Goal: Task Accomplishment & Management: Complete application form

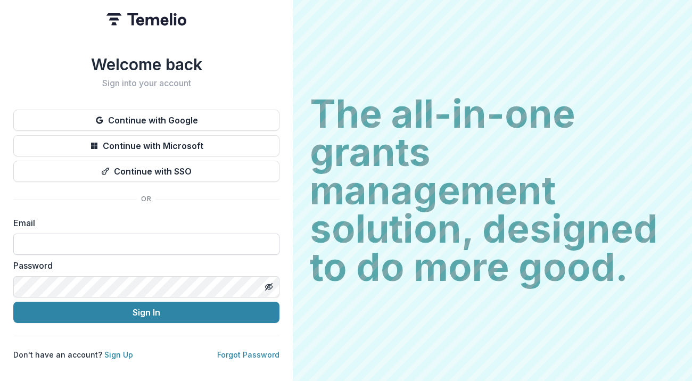
click at [118, 239] on input at bounding box center [146, 244] width 266 height 21
type input "**********"
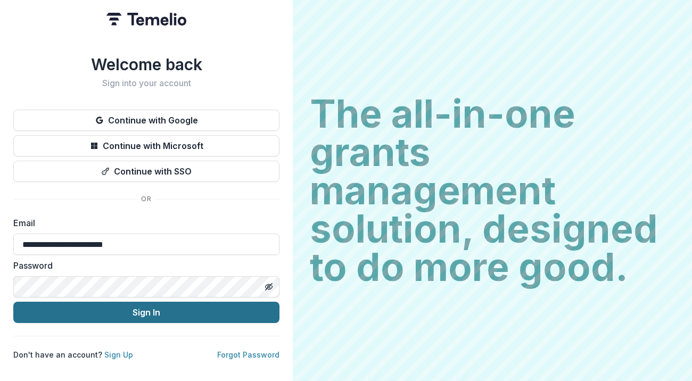
click at [147, 307] on button "Sign In" at bounding box center [146, 312] width 266 height 21
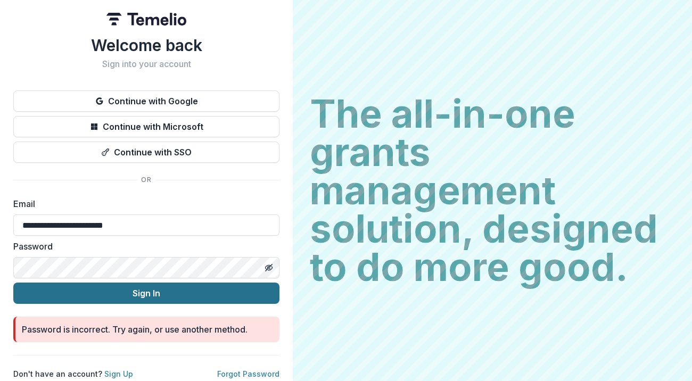
scroll to position [5, 0]
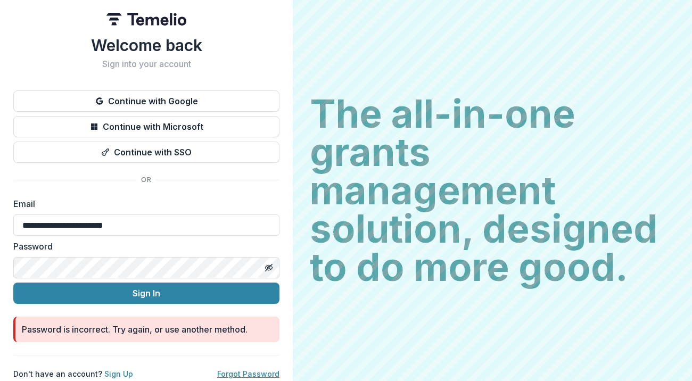
click at [229, 369] on link "Forgot Password" at bounding box center [248, 373] width 62 height 9
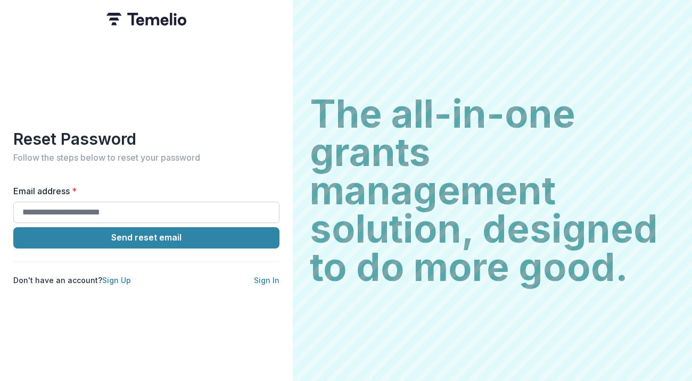
click at [142, 202] on input "Email address *" at bounding box center [146, 212] width 266 height 21
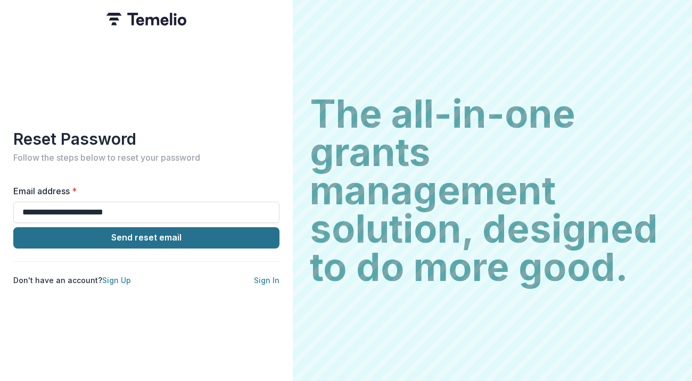
type input "**********"
click at [146, 230] on button "Send reset email" at bounding box center [146, 237] width 266 height 21
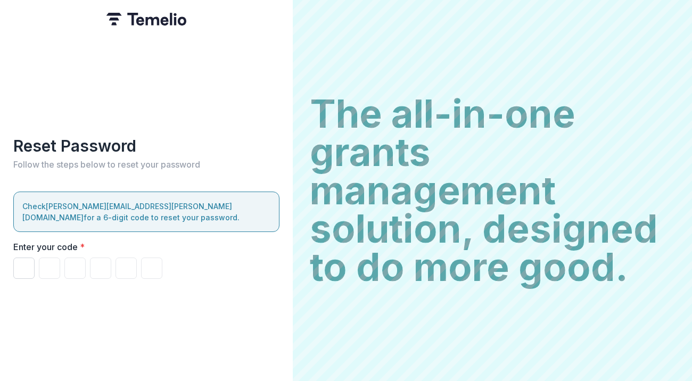
click at [28, 262] on input "Please enter your pin code" at bounding box center [23, 268] width 21 height 21
type input "*"
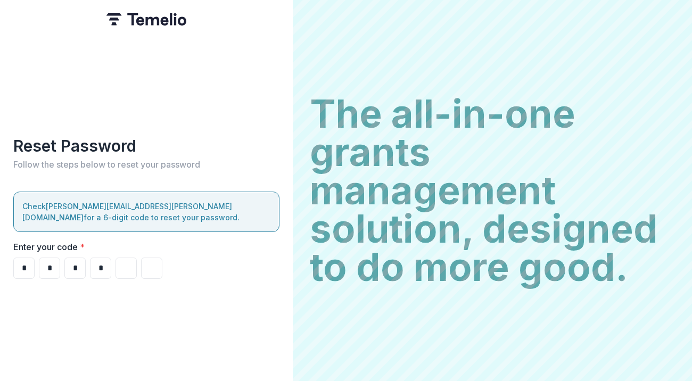
type input "*"
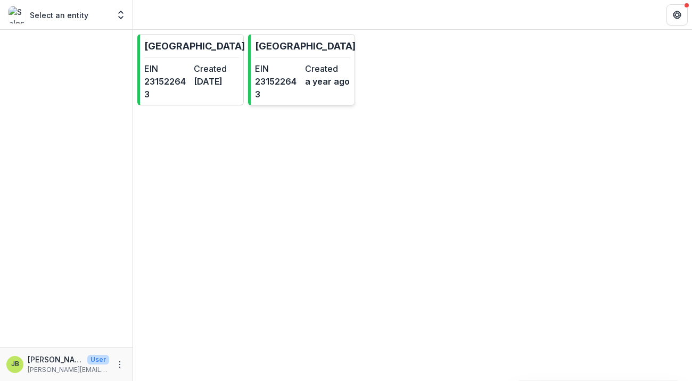
click at [300, 81] on dd "231522643" at bounding box center [277, 88] width 45 height 26
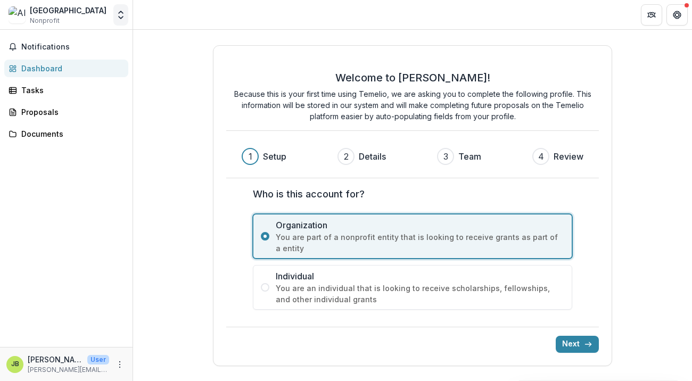
click at [120, 14] on icon "Open entity switcher" at bounding box center [120, 15] width 11 height 11
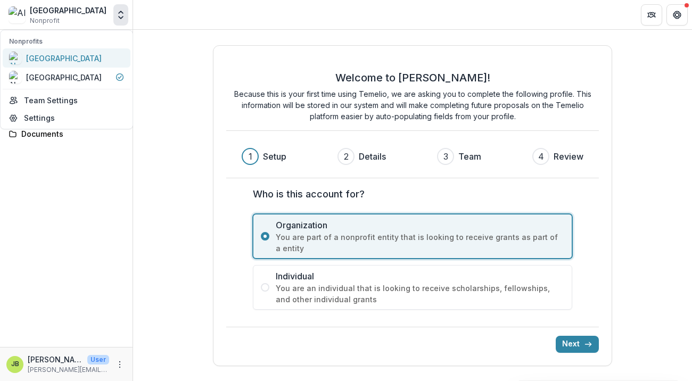
click at [70, 59] on div "Alvernia University" at bounding box center [64, 58] width 76 height 11
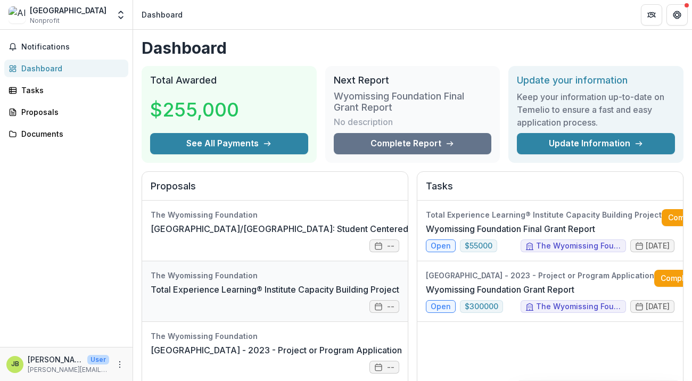
click at [295, 284] on link "Total Experience Learning® Institute Capacity Building Project" at bounding box center [275, 289] width 249 height 13
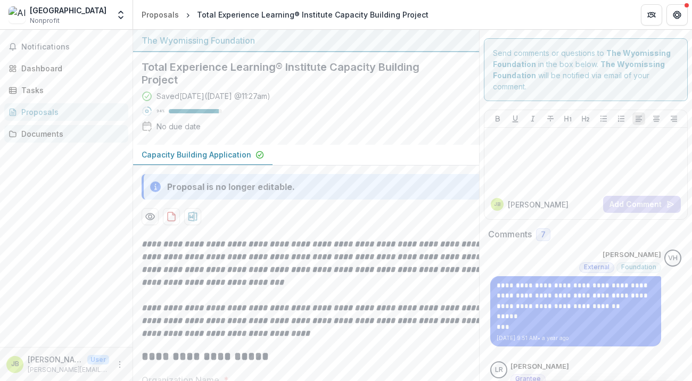
click at [50, 128] on div "Documents" at bounding box center [70, 133] width 98 height 11
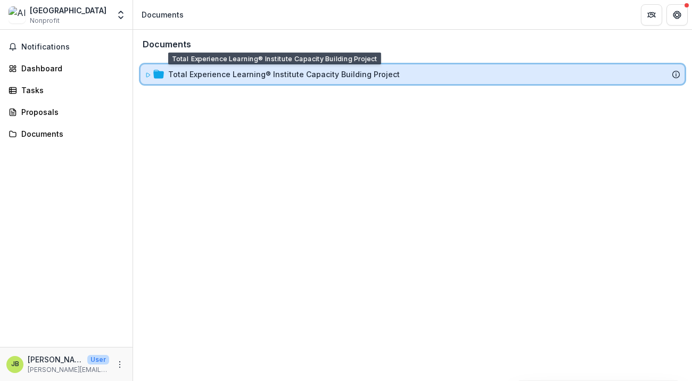
click at [166, 72] on div "Total Experience Learning® Institute Capacity Building Project" at bounding box center [412, 74] width 535 height 11
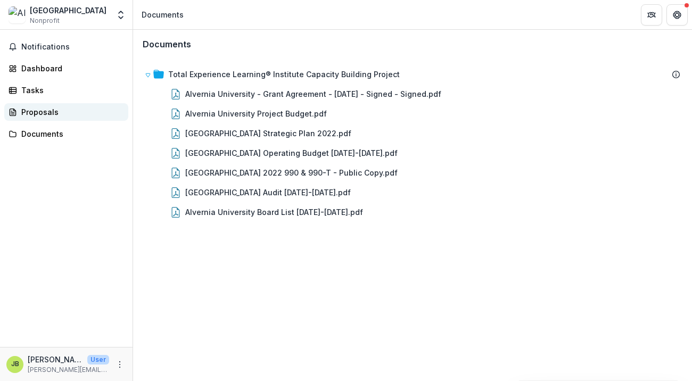
click at [49, 110] on div "Proposals" at bounding box center [70, 111] width 98 height 11
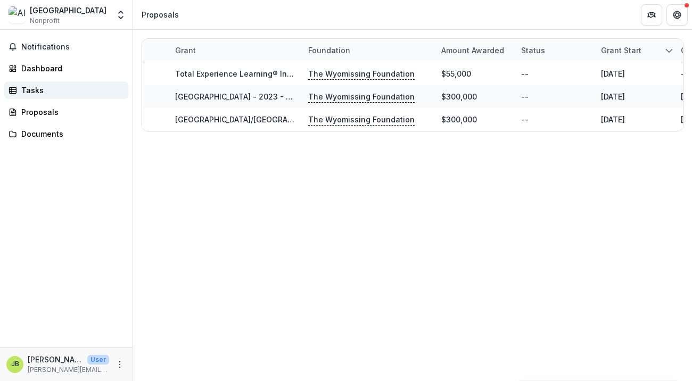
click at [37, 91] on div "Tasks" at bounding box center [70, 90] width 98 height 11
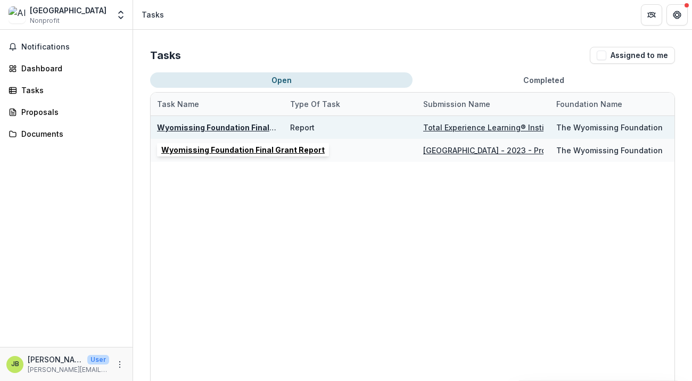
click at [224, 127] on u "Wyomissing Foundation Final Grant Report" at bounding box center [238, 127] width 163 height 9
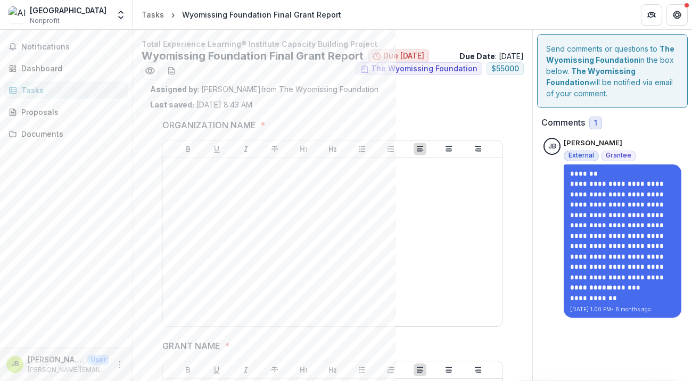
drag, startPoint x: 142, startPoint y: 43, endPoint x: 492, endPoint y: 73, distance: 351.5
click at [492, 73] on div "Total Experience Learning® Institute Capacity Building Project Wyomissing Found…" at bounding box center [333, 58] width 382 height 41
copy div "Total Experience Learning® Institute Capacity Building Project Wyomissing Found…"
click at [309, 131] on span "ORGANIZATION NAME *" at bounding box center [329, 125] width 334 height 13
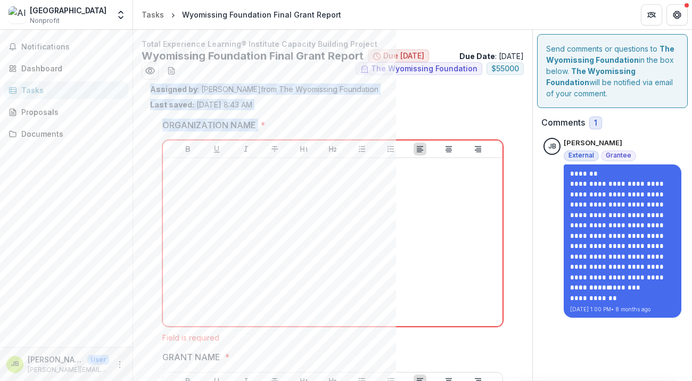
drag, startPoint x: 148, startPoint y: 108, endPoint x: 259, endPoint y: 143, distance: 116.1
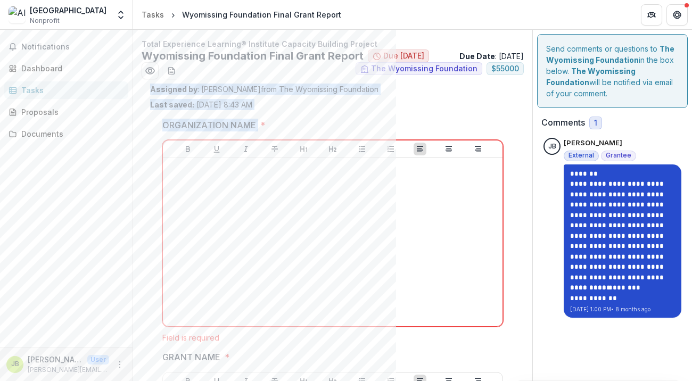
copy div "Assigned by : Valeri Harteg from The Wyomissing Foundation Last saved: Feb 06, …"
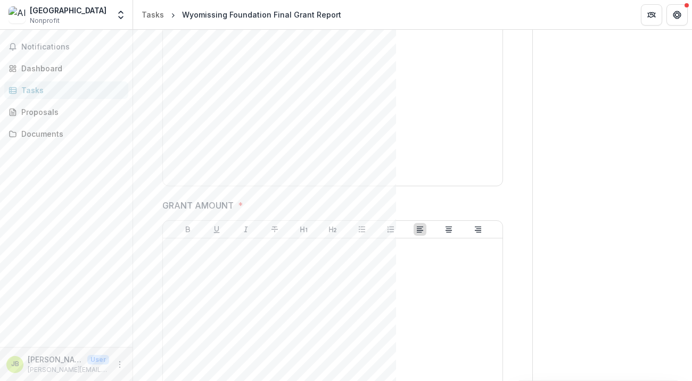
scroll to position [266, 0]
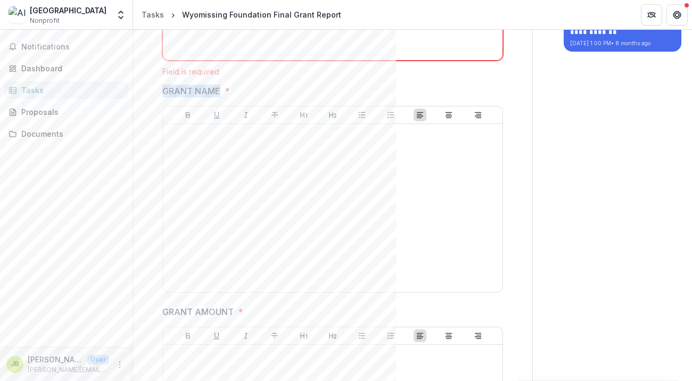
drag, startPoint x: 152, startPoint y: 106, endPoint x: 219, endPoint y: 113, distance: 67.9
copy p "GRANT NAME"
drag, startPoint x: 162, startPoint y: 330, endPoint x: 234, endPoint y: 327, distance: 71.4
click at [234, 318] on span "GRANT AMOUNT *" at bounding box center [329, 311] width 334 height 13
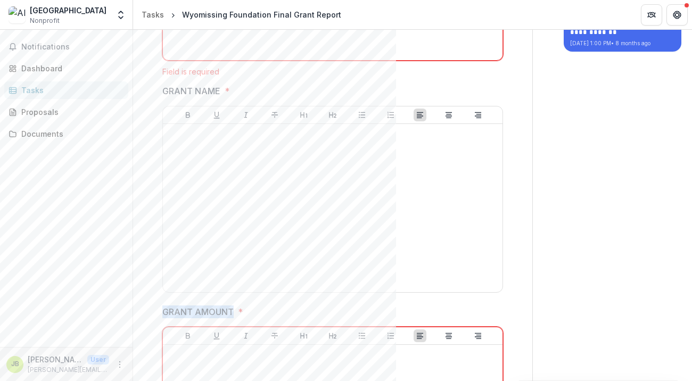
drag, startPoint x: 157, startPoint y: 329, endPoint x: 233, endPoint y: 330, distance: 76.1
copy p "GRANT AMOUNT"
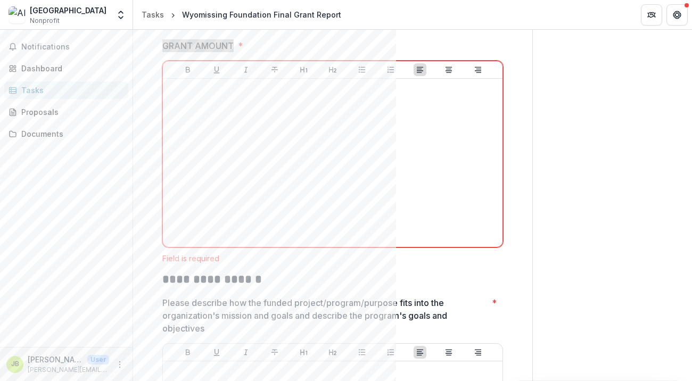
scroll to position [692, 0]
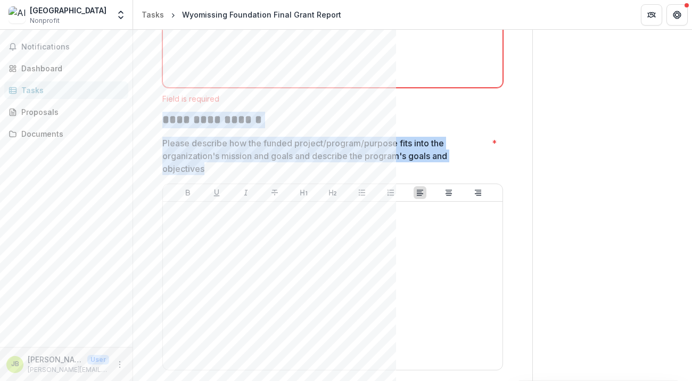
drag, startPoint x: 156, startPoint y: 135, endPoint x: 211, endPoint y: 185, distance: 73.5
copy div "**********"
drag, startPoint x: 217, startPoint y: 186, endPoint x: 207, endPoint y: 186, distance: 9.6
click at [217, 175] on p "Please describe how the funded project/program/purpose fits into the organizati…" at bounding box center [324, 156] width 325 height 38
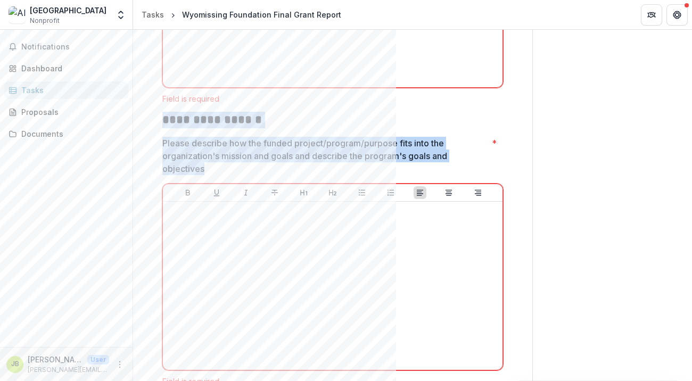
drag, startPoint x: 207, startPoint y: 186, endPoint x: 163, endPoint y: 140, distance: 63.6
copy div "**********"
click at [197, 128] on h2 "**********" at bounding box center [332, 120] width 341 height 16
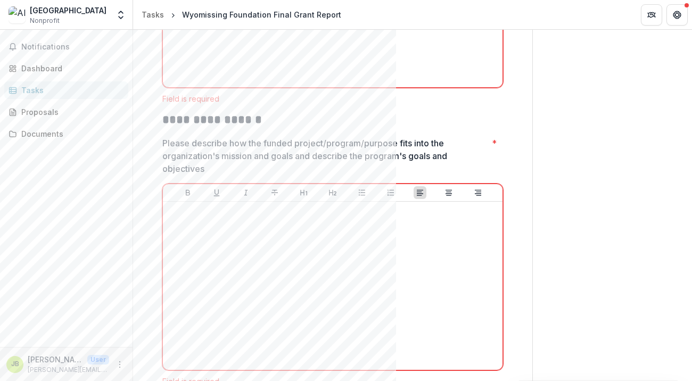
click at [176, 128] on h2 "**********" at bounding box center [332, 120] width 341 height 16
drag, startPoint x: 179, startPoint y: 136, endPoint x: 254, endPoint y: 137, distance: 74.5
click at [254, 128] on h2 "**********" at bounding box center [332, 120] width 341 height 16
copy h2 "**********"
click at [217, 172] on p "Please describe how the funded project/program/purpose fits into the organizati…" at bounding box center [324, 156] width 325 height 38
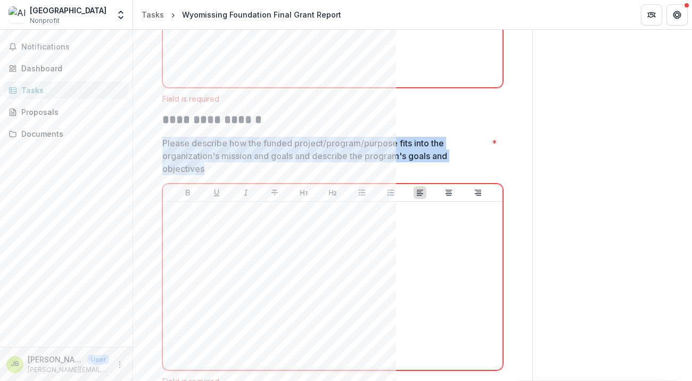
drag, startPoint x: 203, startPoint y: 188, endPoint x: 162, endPoint y: 163, distance: 48.0
click at [162, 163] on p "Please describe how the funded project/program/purpose fits into the organizati…" at bounding box center [324, 156] width 325 height 38
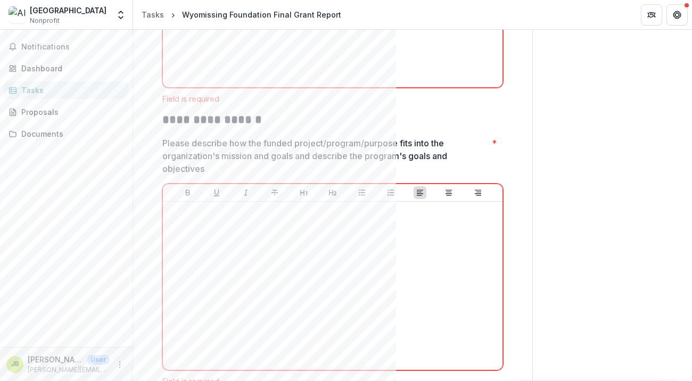
click at [279, 175] on p "Please describe how the funded project/program/purpose fits into the organizati…" at bounding box center [324, 156] width 325 height 38
drag, startPoint x: 218, startPoint y: 184, endPoint x: 195, endPoint y: 187, distance: 23.6
click at [210, 175] on p "Please describe how the funded project/program/purpose fits into the organizati…" at bounding box center [324, 156] width 325 height 38
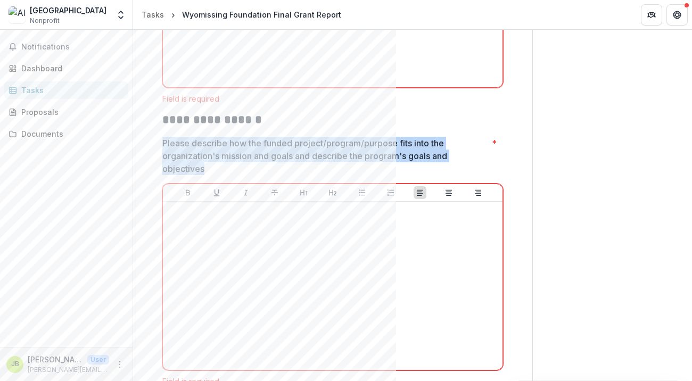
drag, startPoint x: 203, startPoint y: 187, endPoint x: 160, endPoint y: 164, distance: 48.8
copy p "Please describe how the funded project/program/purpose fits into the organizati…"
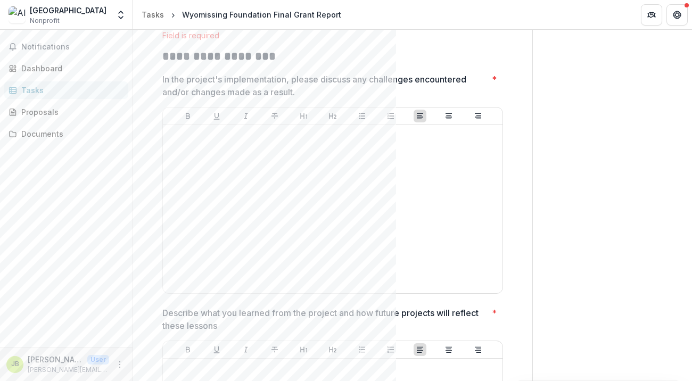
scroll to position [1064, 0]
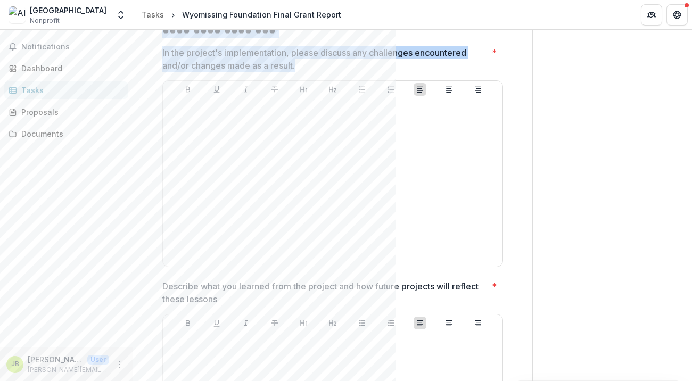
drag, startPoint x: 161, startPoint y: 49, endPoint x: 296, endPoint y: 81, distance: 139.0
copy div "**********"
drag, startPoint x: 220, startPoint y: 45, endPoint x: 200, endPoint y: 52, distance: 21.4
click at [220, 38] on h2 "**********" at bounding box center [332, 30] width 341 height 16
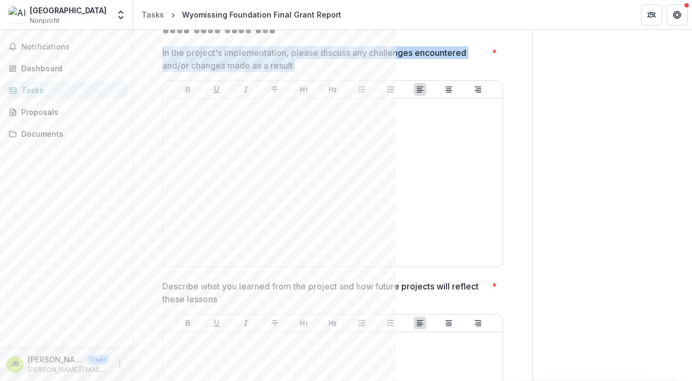
drag, startPoint x: 303, startPoint y: 82, endPoint x: 157, endPoint y: 72, distance: 146.2
copy p "In the project's implementation, please discuss any challenges encountered and/…"
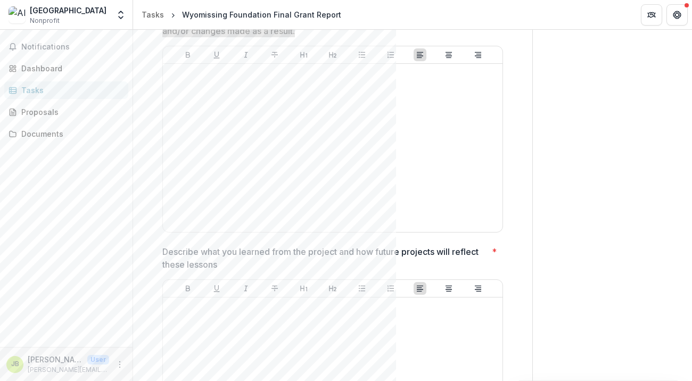
scroll to position [1224, 0]
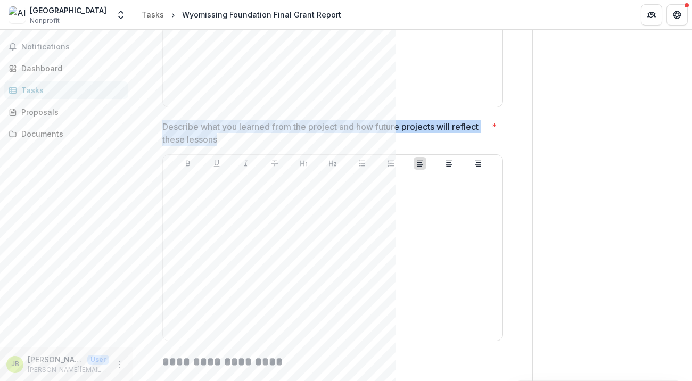
drag, startPoint x: 225, startPoint y: 159, endPoint x: 161, endPoint y: 146, distance: 65.2
click at [162, 146] on p "Describe what you learned from the project and how future projects will reflect…" at bounding box center [324, 133] width 325 height 26
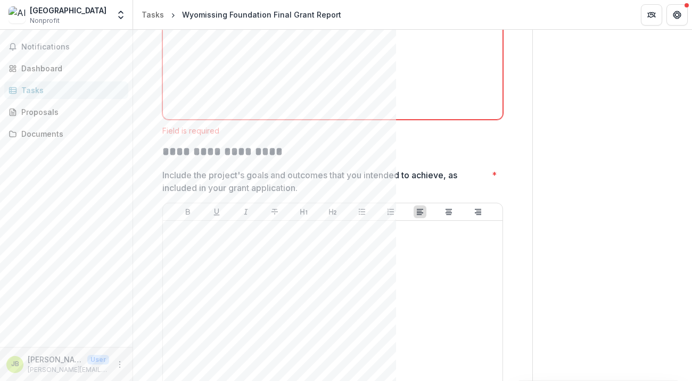
scroll to position [1490, 0]
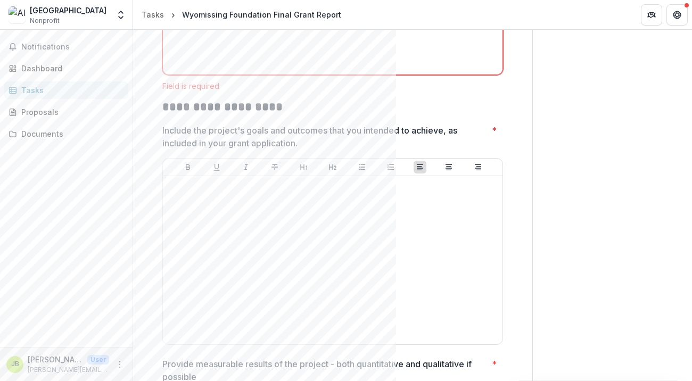
click at [172, 115] on h2 "**********" at bounding box center [332, 107] width 341 height 16
drag, startPoint x: 161, startPoint y: 125, endPoint x: 287, endPoint y: 130, distance: 125.7
click at [287, 115] on h2 "**********" at bounding box center [332, 107] width 341 height 16
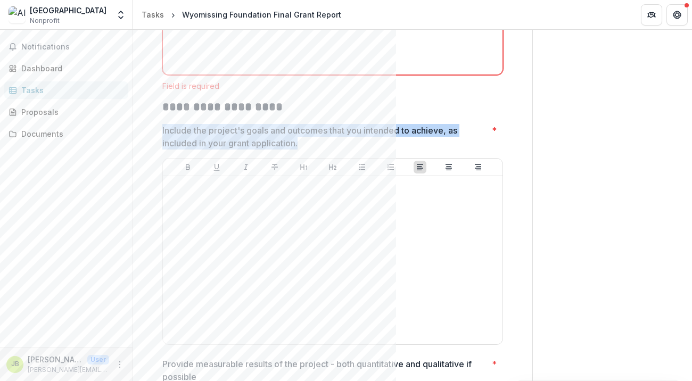
drag, startPoint x: 304, startPoint y: 159, endPoint x: 160, endPoint y: 153, distance: 144.3
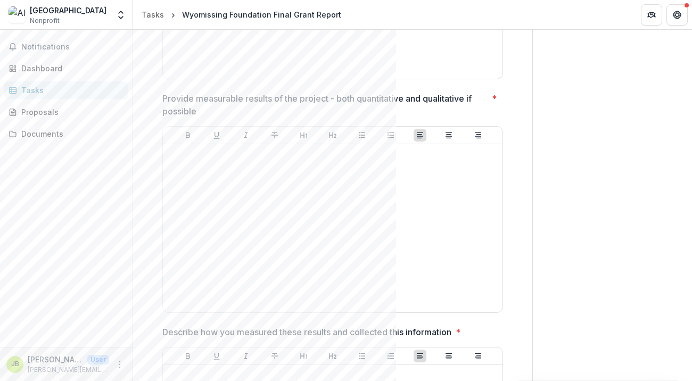
scroll to position [1756, 0]
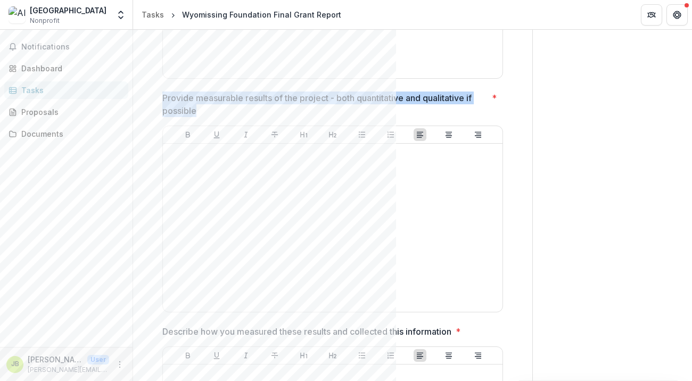
drag, startPoint x: 206, startPoint y: 129, endPoint x: 154, endPoint y: 118, distance: 53.3
click at [154, 118] on div "**********" at bounding box center [333, 233] width 358 height 3758
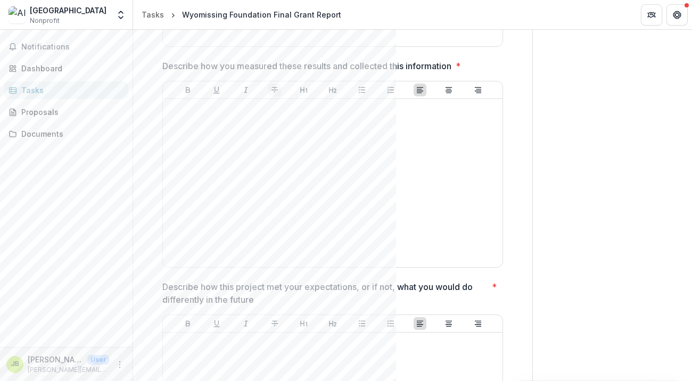
scroll to position [2022, 0]
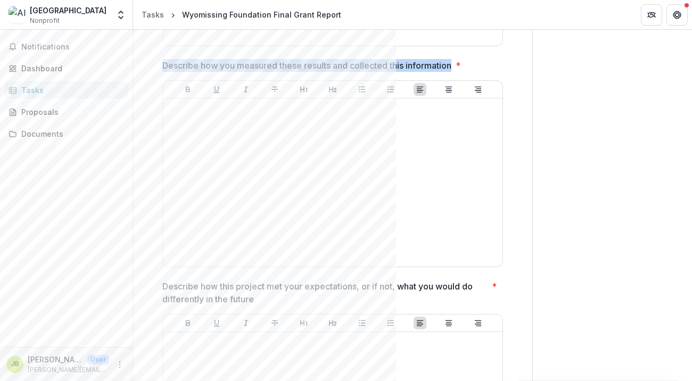
drag, startPoint x: 453, startPoint y: 83, endPoint x: 156, endPoint y: 78, distance: 297.0
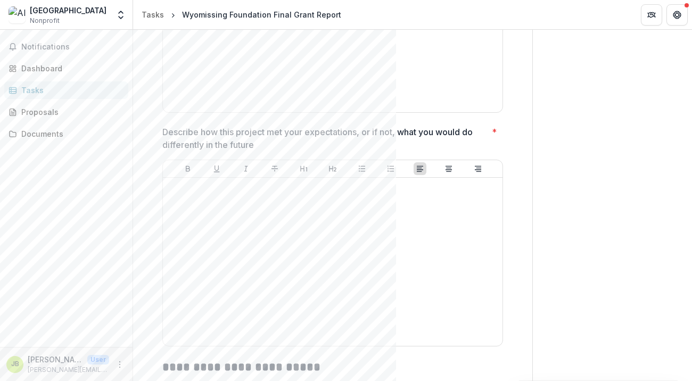
scroll to position [2182, 0]
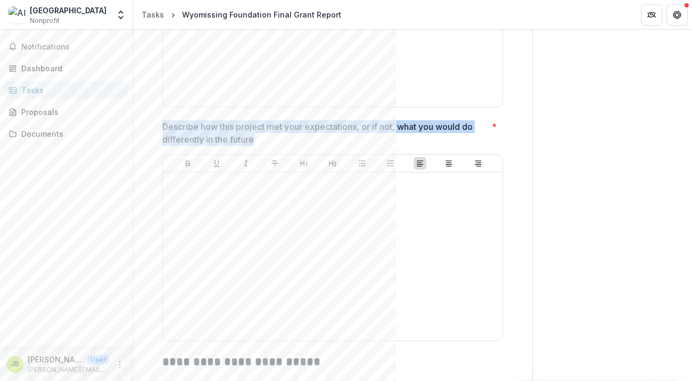
drag, startPoint x: 254, startPoint y: 156, endPoint x: 160, endPoint y: 146, distance: 95.3
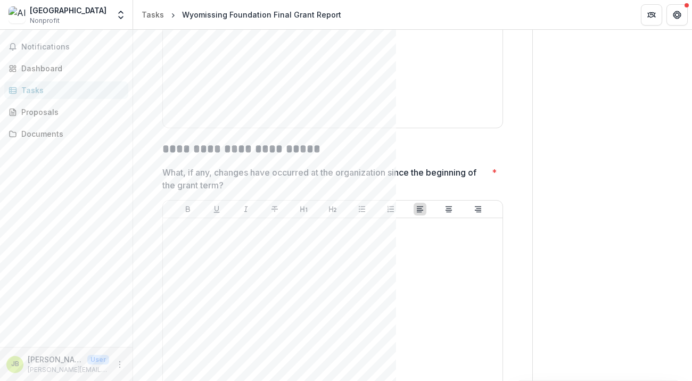
scroll to position [2501, 0]
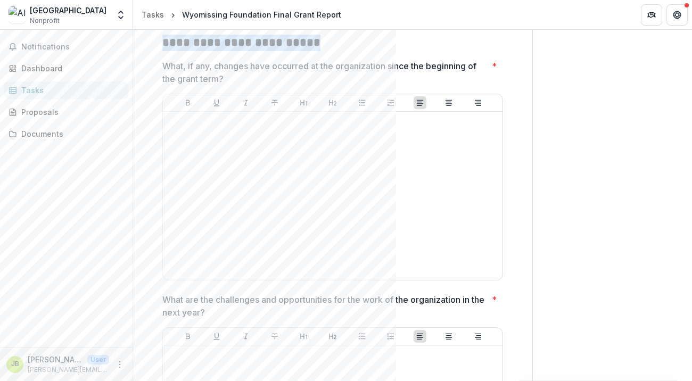
drag, startPoint x: 160, startPoint y: 60, endPoint x: 311, endPoint y: 60, distance: 151.1
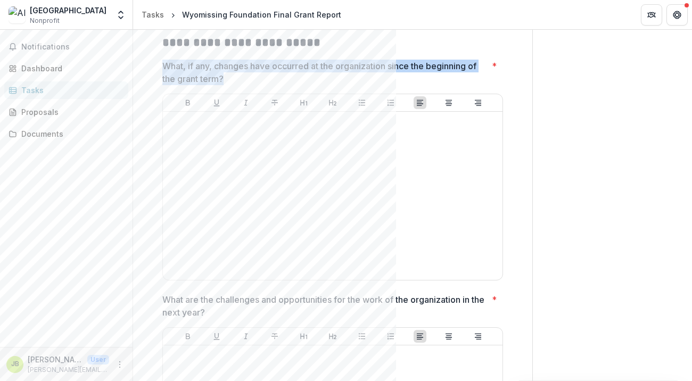
drag, startPoint x: 225, startPoint y: 93, endPoint x: 165, endPoint y: 89, distance: 60.2
click at [165, 85] on p "What, if any, changes have occurred at the organization since the beginning of …" at bounding box center [324, 73] width 325 height 26
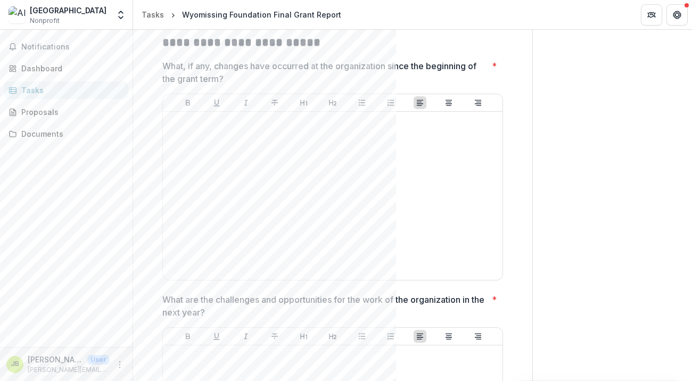
click at [238, 85] on p "What, if any, changes have occurred at the organization since the beginning of …" at bounding box center [324, 73] width 325 height 26
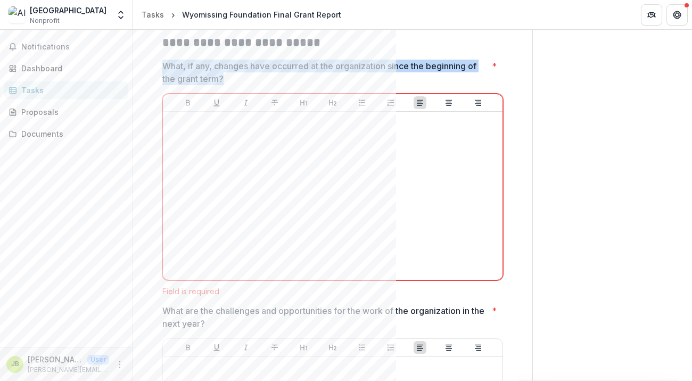
drag, startPoint x: 228, startPoint y: 97, endPoint x: 164, endPoint y: 85, distance: 65.5
click at [164, 85] on p "What, if any, changes have occurred at the organization since the beginning of …" at bounding box center [324, 73] width 325 height 26
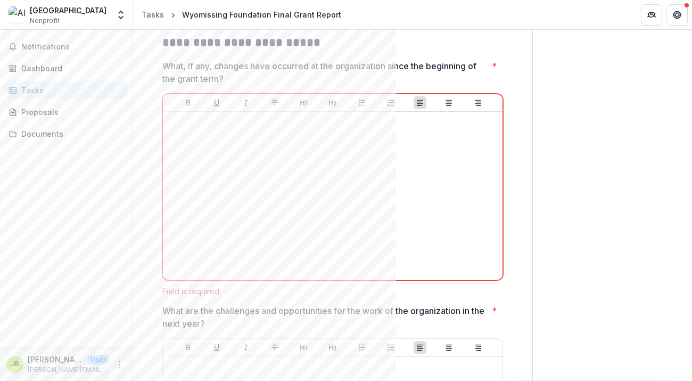
click at [230, 85] on p "What, if any, changes have occurred at the organization since the beginning of …" at bounding box center [324, 73] width 325 height 26
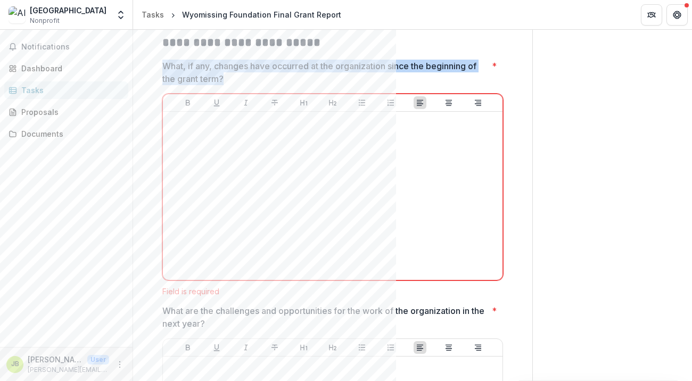
drag, startPoint x: 163, startPoint y: 82, endPoint x: 221, endPoint y: 96, distance: 59.8
click at [221, 85] on p "What, if any, changes have occurred at the organization since the beginning of …" at bounding box center [324, 73] width 325 height 26
drag, startPoint x: 162, startPoint y: 80, endPoint x: 219, endPoint y: 92, distance: 58.7
click at [219, 85] on p "What, if any, changes have occurred at the organization since the beginning of …" at bounding box center [324, 73] width 325 height 26
drag, startPoint x: 162, startPoint y: 80, endPoint x: 216, endPoint y: 101, distance: 57.6
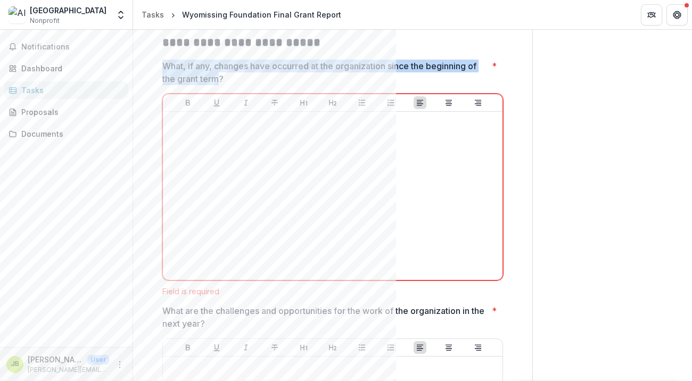
click at [216, 85] on p "What, if any, changes have occurred at the organization since the beginning of …" at bounding box center [324, 73] width 325 height 26
drag, startPoint x: 218, startPoint y: 97, endPoint x: 162, endPoint y: 76, distance: 59.6
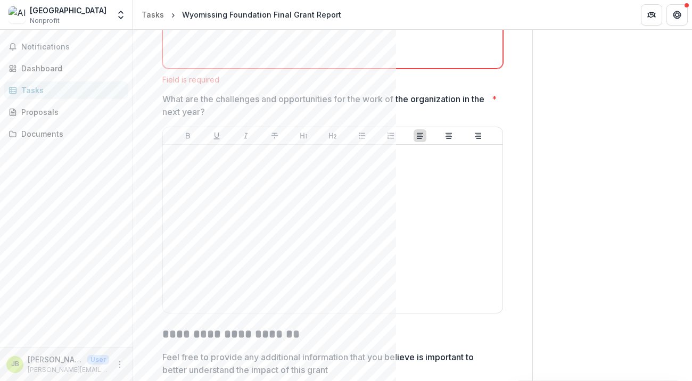
scroll to position [2714, 0]
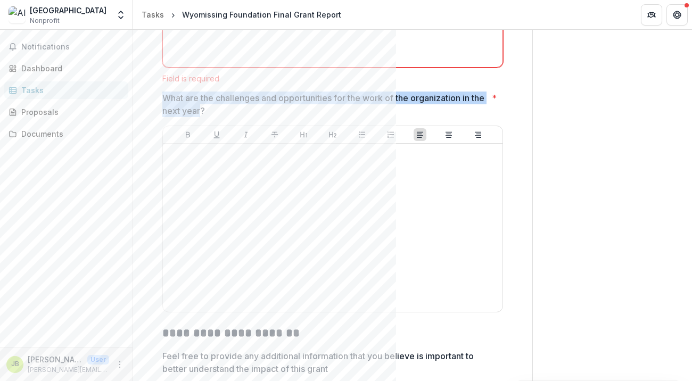
drag, startPoint x: 158, startPoint y: 115, endPoint x: 216, endPoint y: 128, distance: 58.8
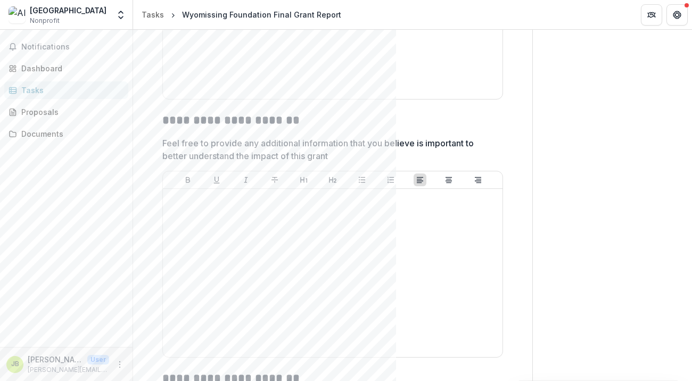
scroll to position [2980, 0]
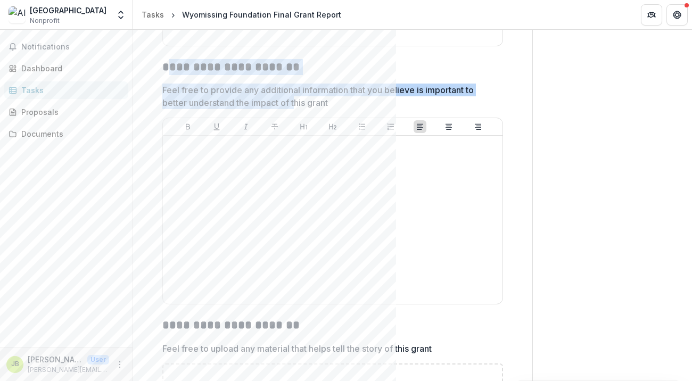
drag, startPoint x: 165, startPoint y: 92, endPoint x: 296, endPoint y: 117, distance: 133.3
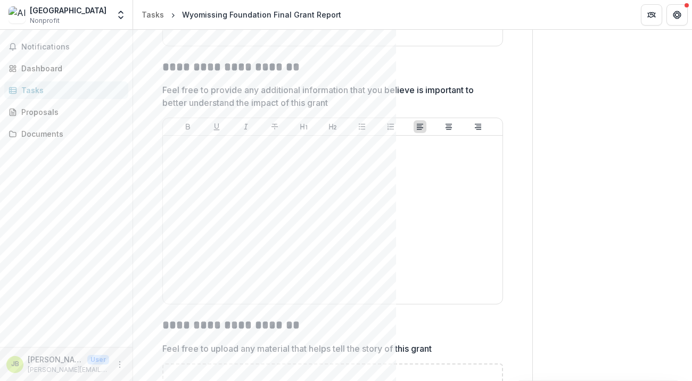
click at [331, 109] on p "Feel free to provide any additional information that you believe is important t…" at bounding box center [329, 97] width 334 height 26
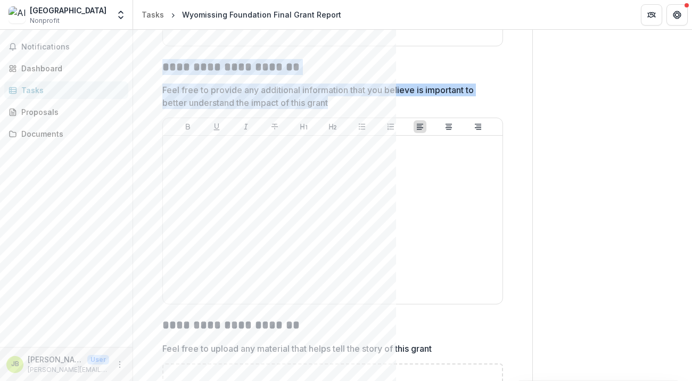
drag, startPoint x: 330, startPoint y: 120, endPoint x: 159, endPoint y: 82, distance: 175.5
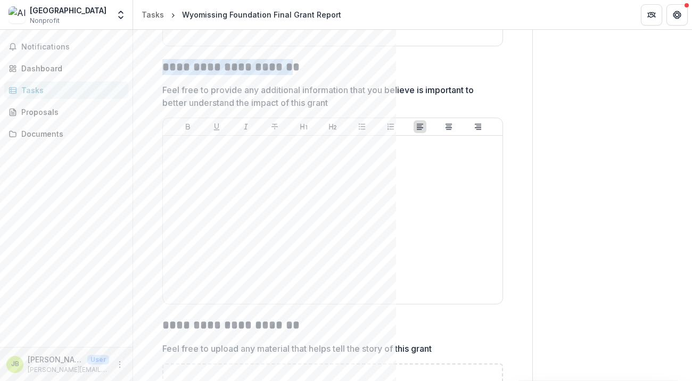
drag, startPoint x: 161, startPoint y: 85, endPoint x: 280, endPoint y: 86, distance: 119.2
click at [280, 76] on h2 "**********" at bounding box center [332, 67] width 341 height 16
click at [168, 108] on p "Feel free to provide any additional information that you believe is important t…" at bounding box center [329, 97] width 334 height 26
click at [163, 109] on p "Feel free to provide any additional information that you believe is important t…" at bounding box center [329, 97] width 334 height 26
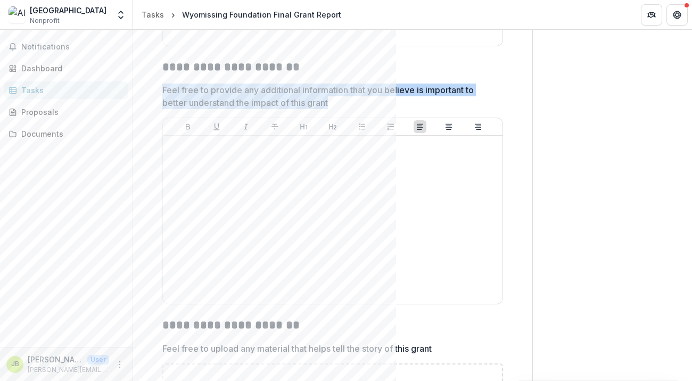
drag, startPoint x: 163, startPoint y: 109, endPoint x: 330, endPoint y: 121, distance: 167.5
click at [330, 109] on p "Feel free to provide any additional information that you believe is important t…" at bounding box center [329, 97] width 334 height 26
drag, startPoint x: 335, startPoint y: 121, endPoint x: 160, endPoint y: 100, distance: 175.8
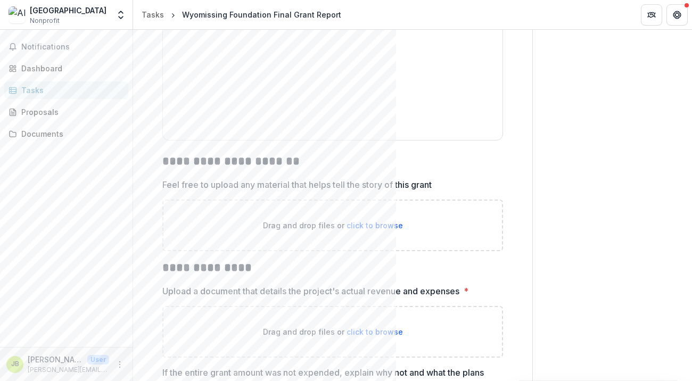
scroll to position [3140, 0]
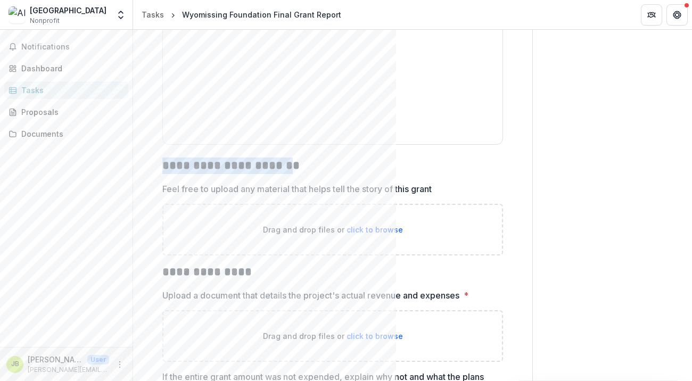
drag, startPoint x: 163, startPoint y: 178, endPoint x: 289, endPoint y: 187, distance: 127.0
click at [289, 174] on h2 "**********" at bounding box center [332, 166] width 341 height 16
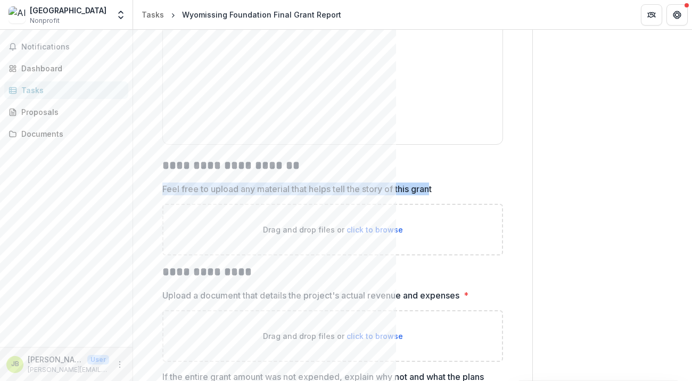
drag, startPoint x: 162, startPoint y: 205, endPoint x: 432, endPoint y: 208, distance: 269.8
click at [432, 195] on p "Feel free to upload any material that helps tell the story of this grant" at bounding box center [296, 189] width 269 height 13
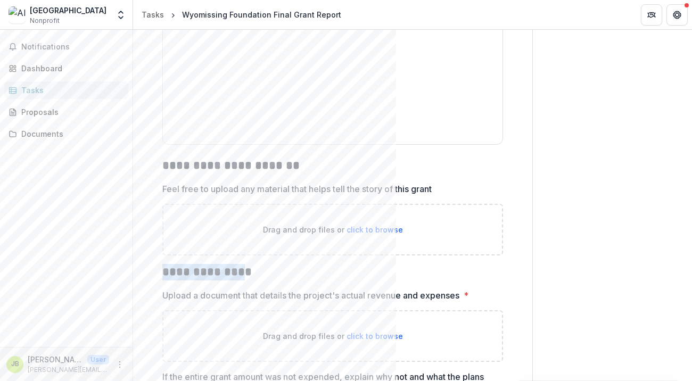
drag, startPoint x: 159, startPoint y: 287, endPoint x: 239, endPoint y: 295, distance: 80.2
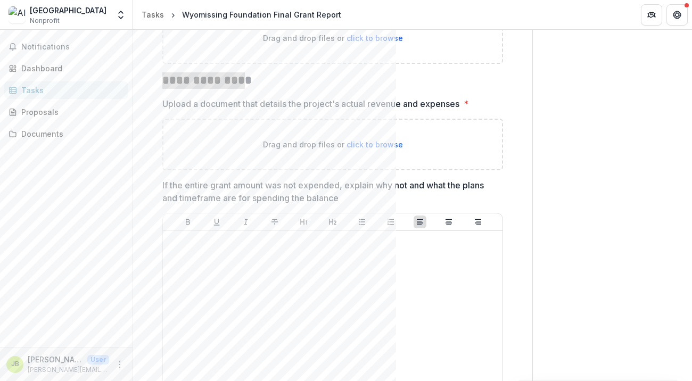
scroll to position [3353, 0]
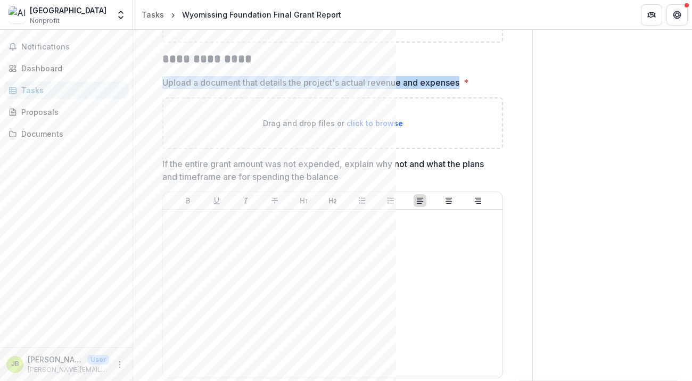
drag, startPoint x: 163, startPoint y: 98, endPoint x: 463, endPoint y: 98, distance: 300.1
click at [463, 89] on label "Upload a document that details the project's actual revenue and expenses *" at bounding box center [329, 82] width 334 height 13
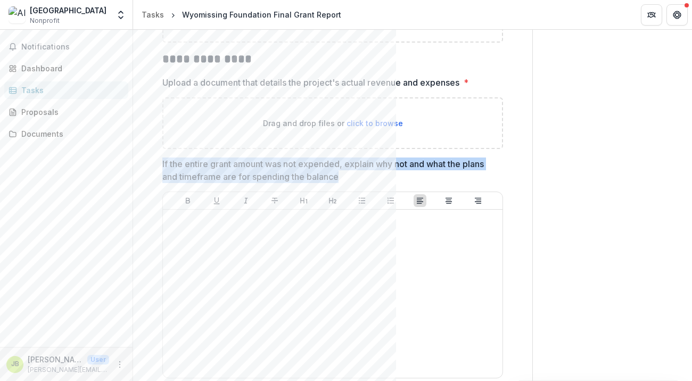
drag, startPoint x: 160, startPoint y: 180, endPoint x: 337, endPoint y: 202, distance: 178.5
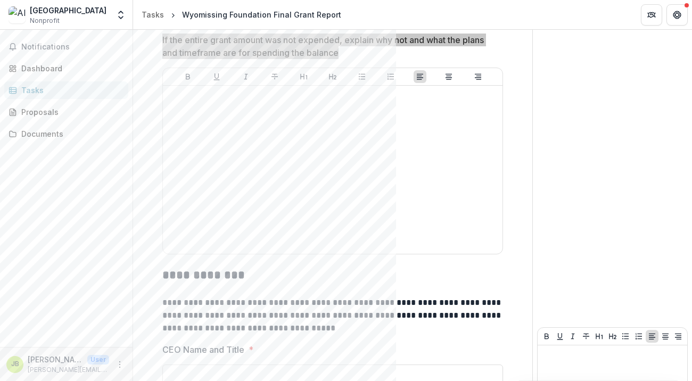
scroll to position [3554, 0]
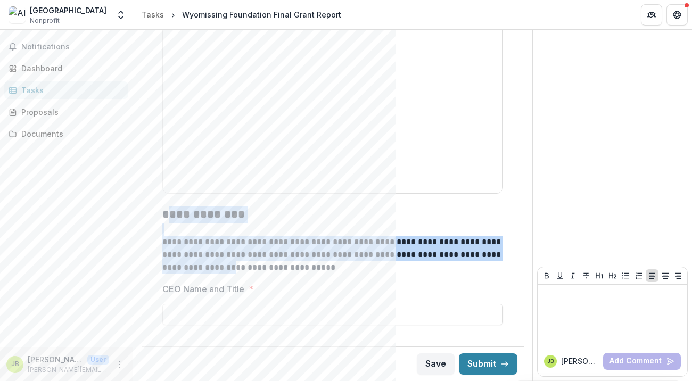
drag, startPoint x: 166, startPoint y: 220, endPoint x: 160, endPoint y: 219, distance: 5.9
click at [212, 259] on div "**********" at bounding box center [332, 240] width 341 height 68
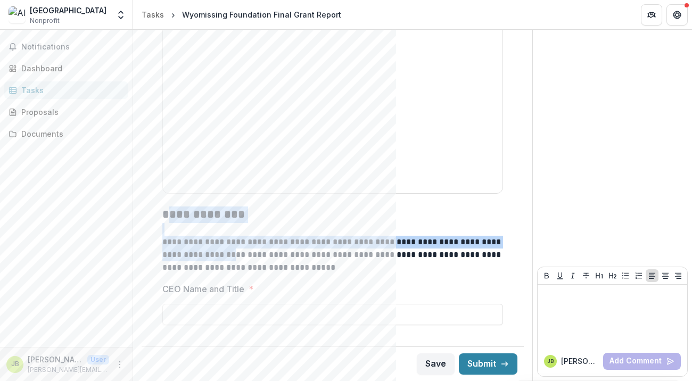
click at [168, 215] on h2 "**********" at bounding box center [332, 214] width 341 height 16
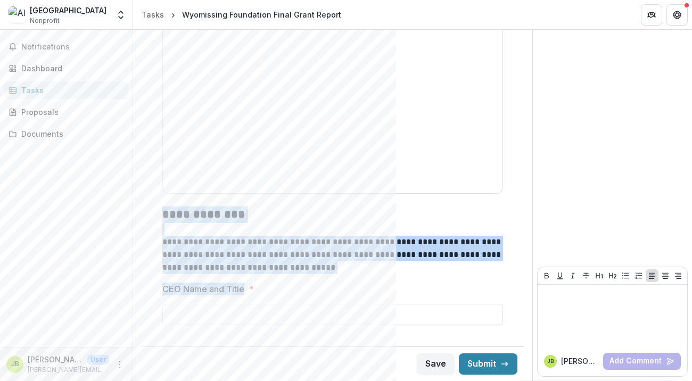
drag, startPoint x: 163, startPoint y: 215, endPoint x: 242, endPoint y: 288, distance: 107.7
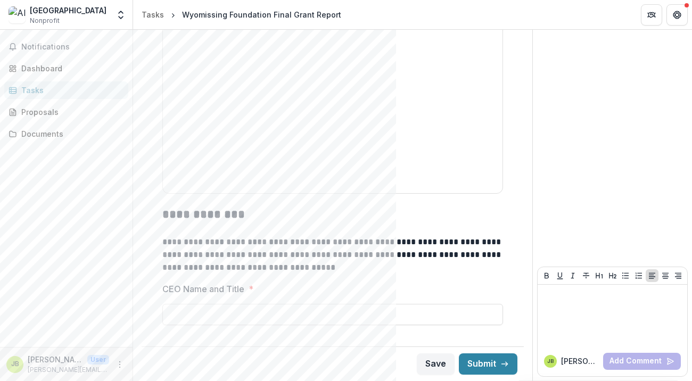
click at [249, 291] on span "*" at bounding box center [251, 289] width 5 height 13
click at [249, 304] on input "CEO Name and Title *" at bounding box center [332, 314] width 341 height 21
drag, startPoint x: 279, startPoint y: 268, endPoint x: 240, endPoint y: 289, distance: 45.0
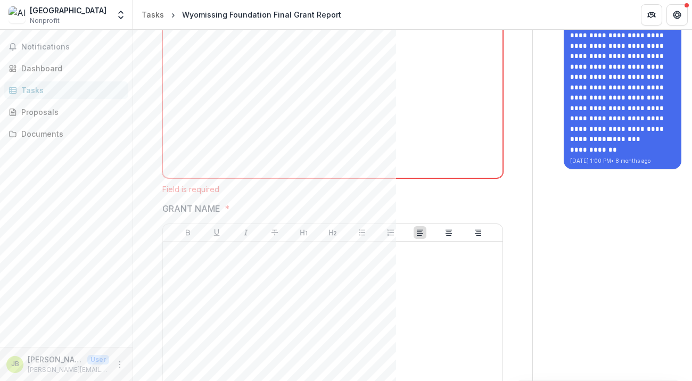
scroll to position [0, 0]
